Goal: Navigation & Orientation: Find specific page/section

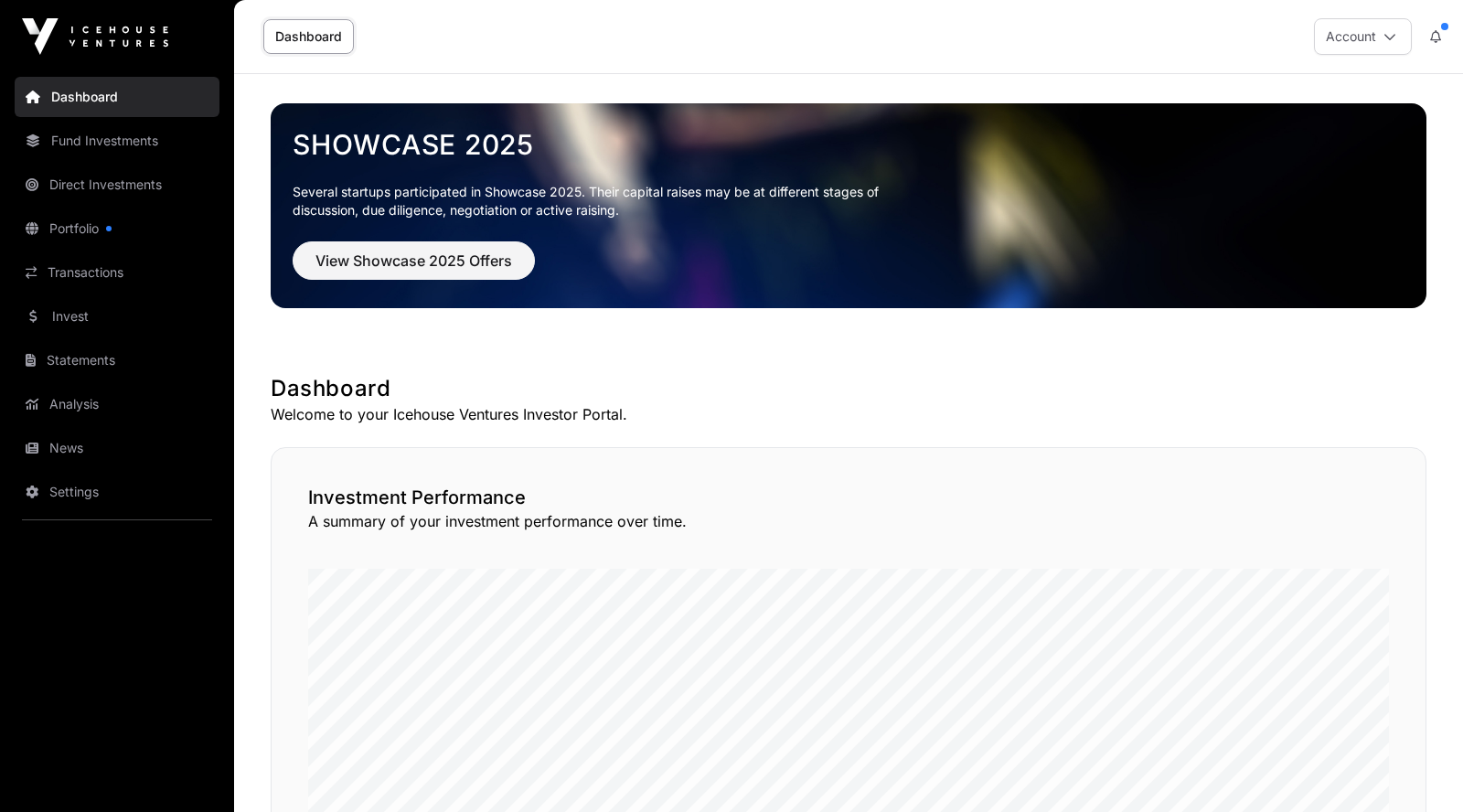
click at [102, 102] on link "Dashboard" at bounding box center [117, 96] width 204 height 40
click at [81, 273] on link "Transactions" at bounding box center [117, 272] width 204 height 40
click at [105, 448] on link "News" at bounding box center [117, 447] width 204 height 40
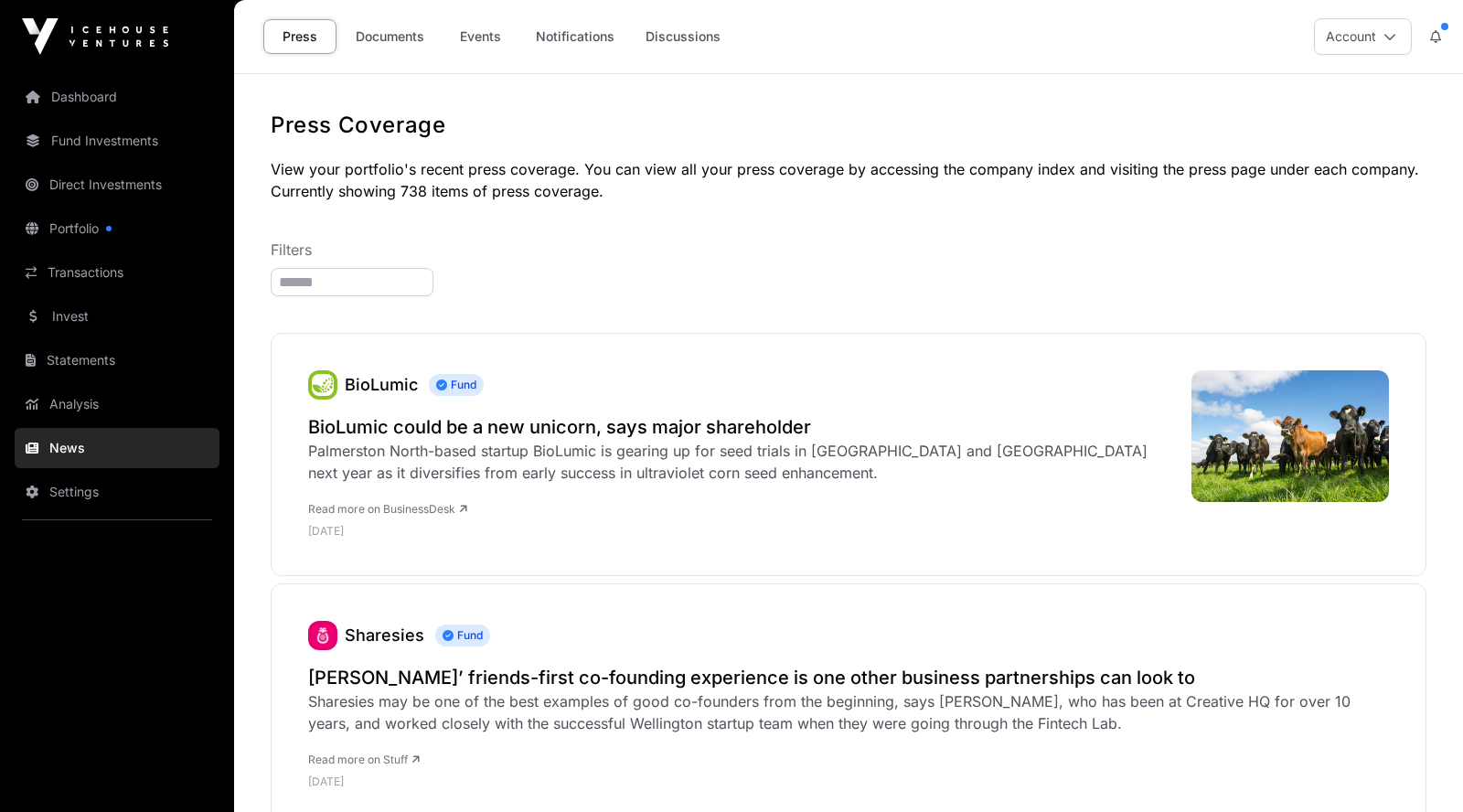
click at [399, 39] on link "Documents" at bounding box center [389, 36] width 92 height 35
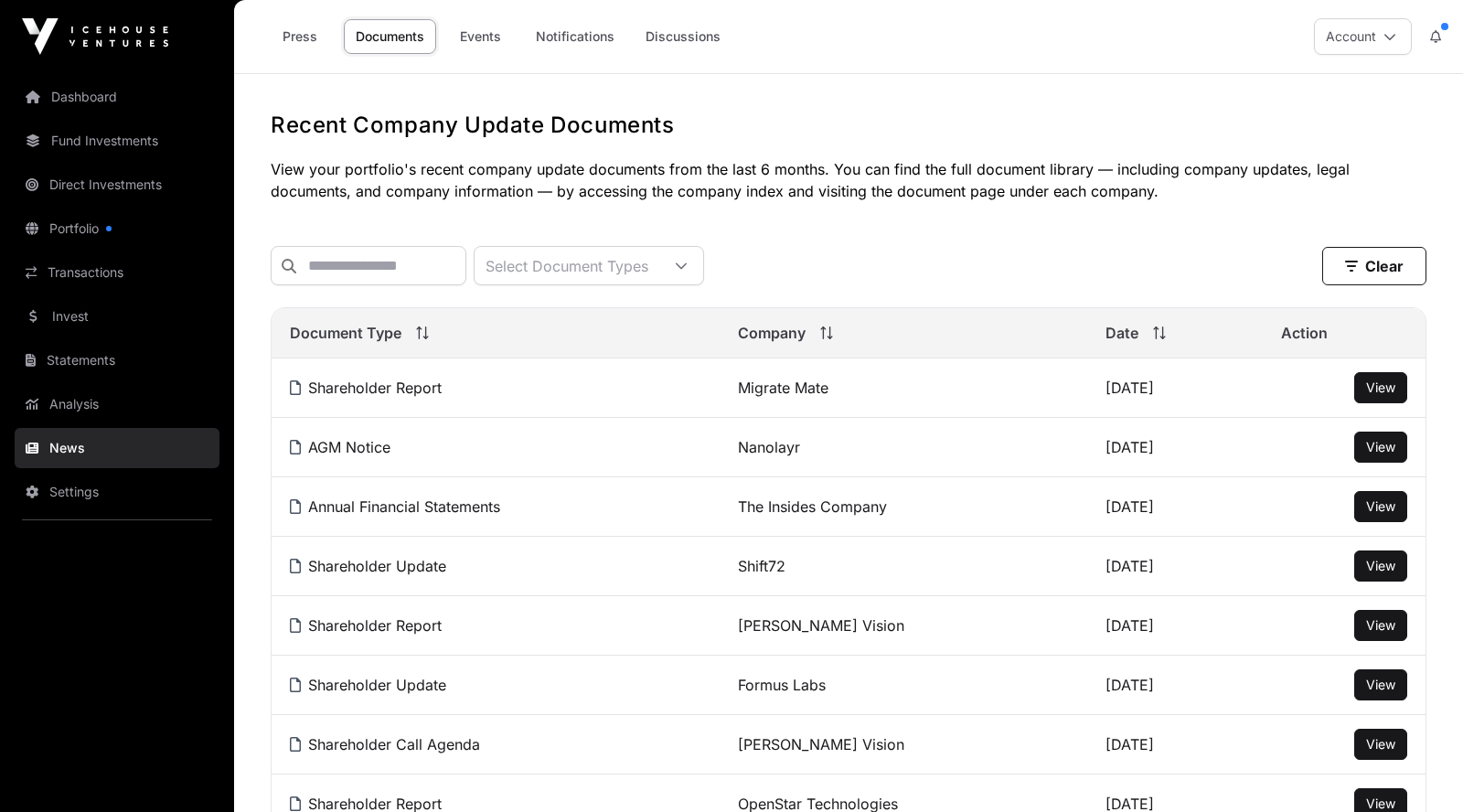
click at [687, 40] on link "Discussions" at bounding box center [683, 36] width 99 height 35
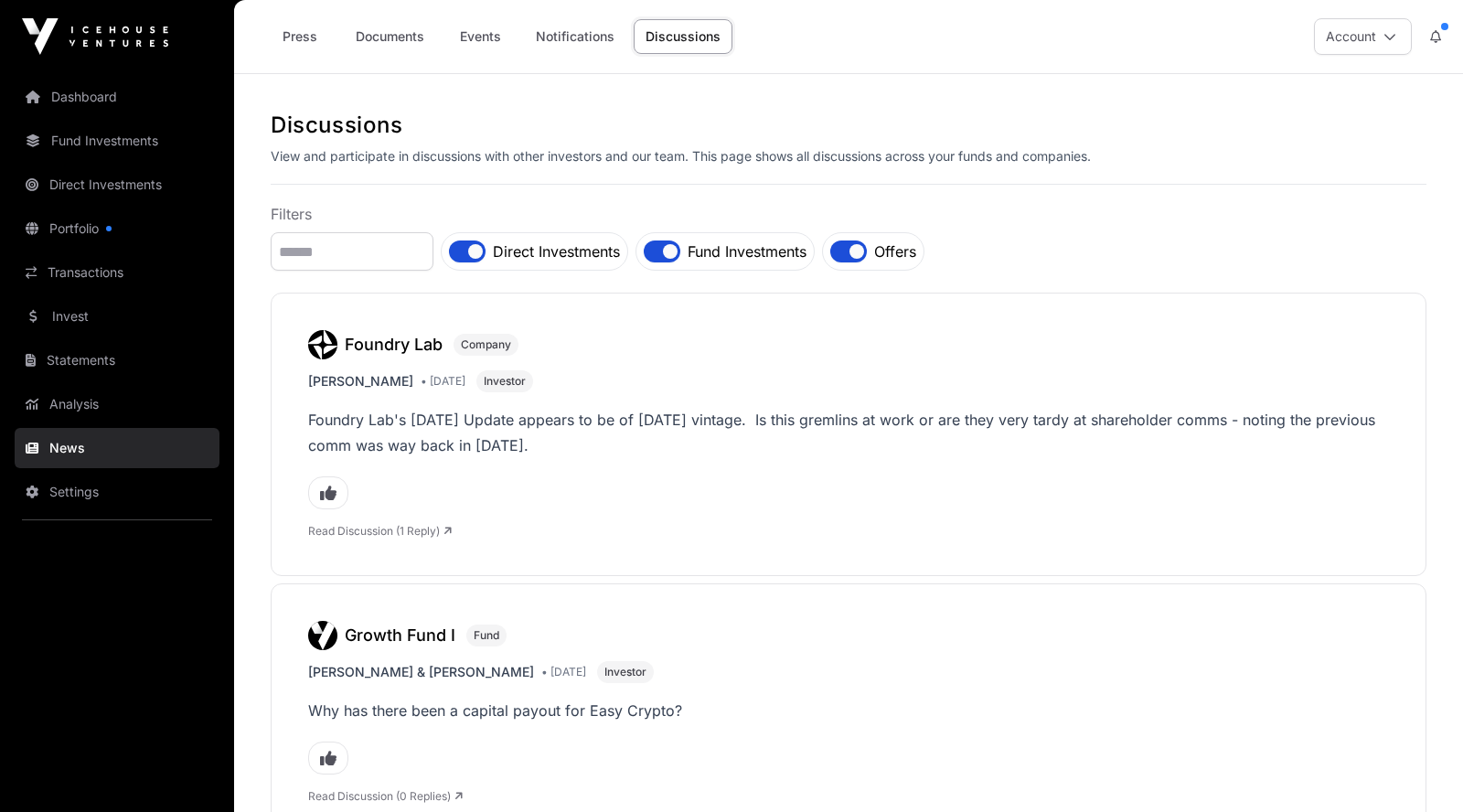
click at [95, 102] on link "Dashboard" at bounding box center [117, 96] width 204 height 40
